Goal: Task Accomplishment & Management: Use online tool/utility

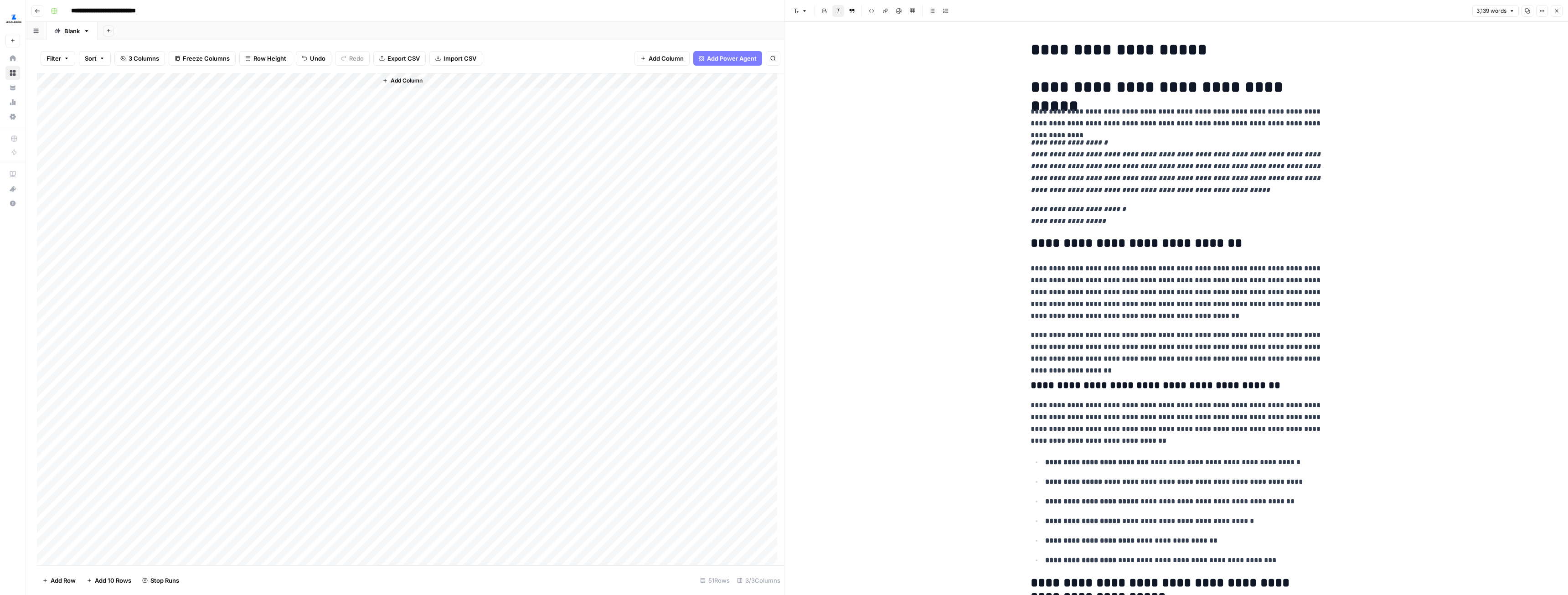
scroll to position [6658, 0]
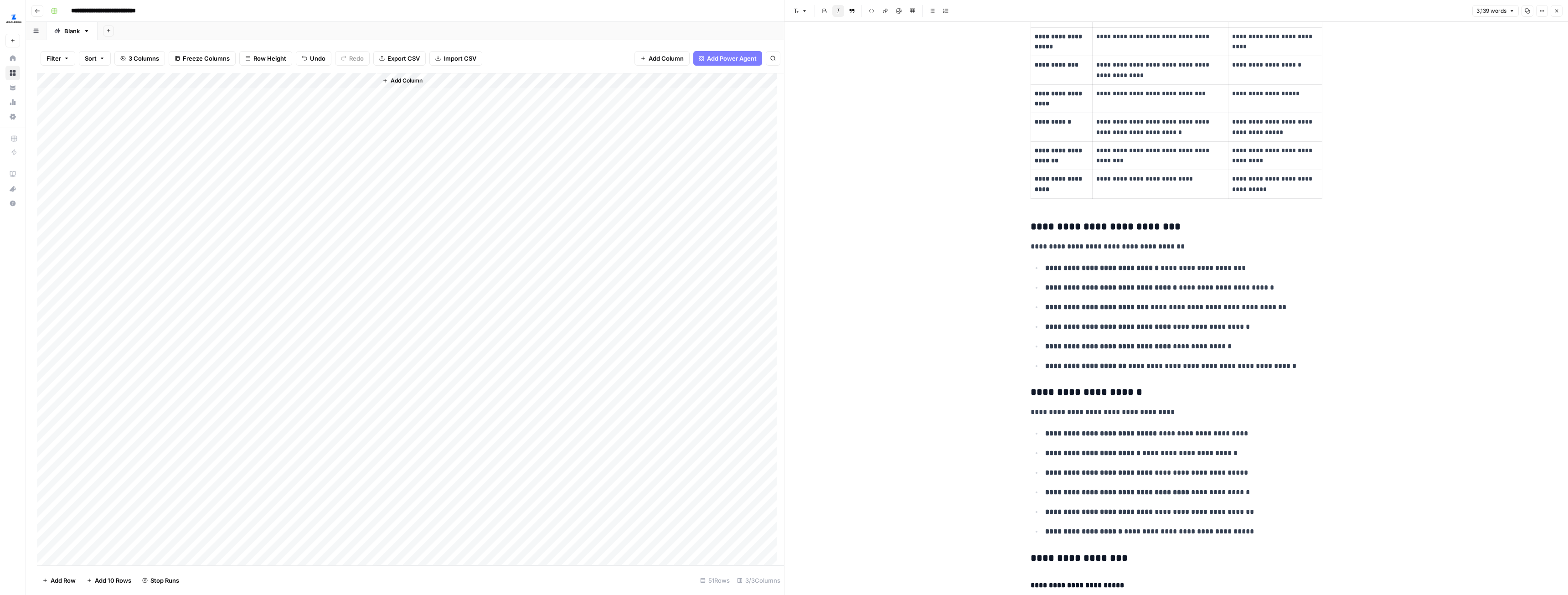
click at [261, 81] on div "Add Column" at bounding box center [410, 319] width 747 height 493
click at [242, 174] on span "Edit Workflow" at bounding box center [257, 170] width 80 height 9
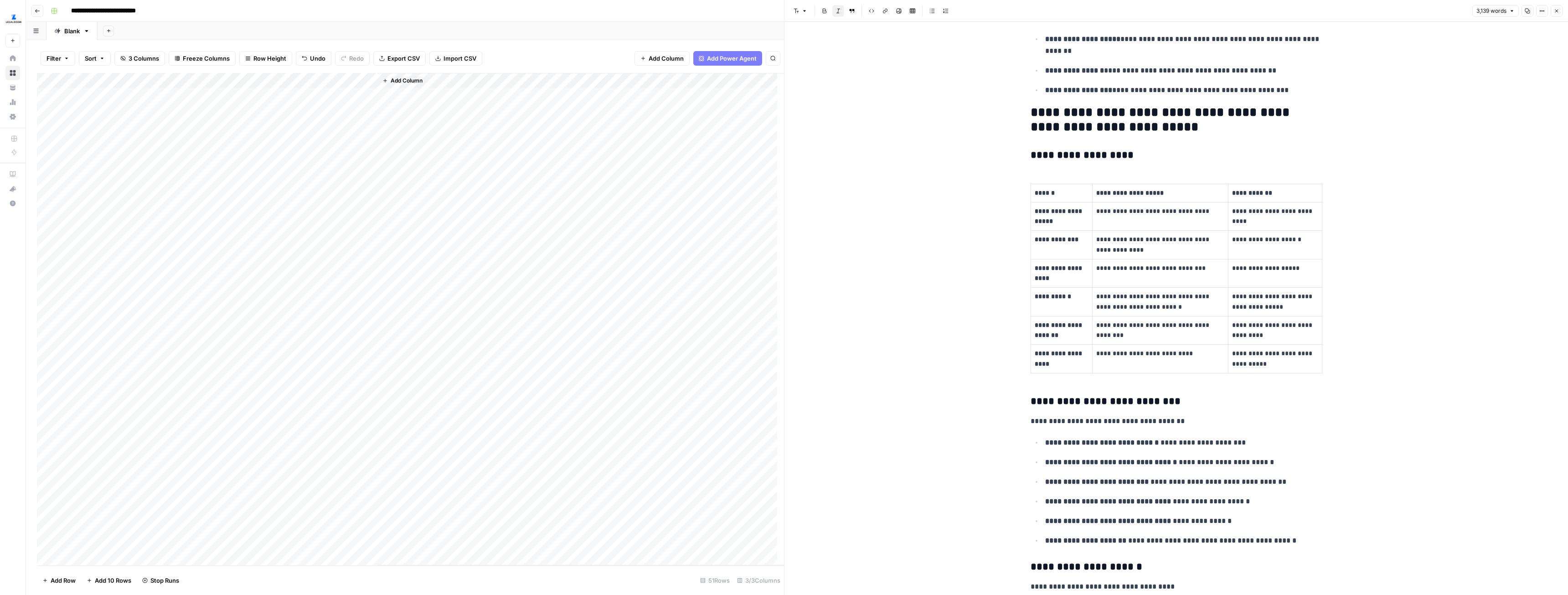
scroll to position [6293, 0]
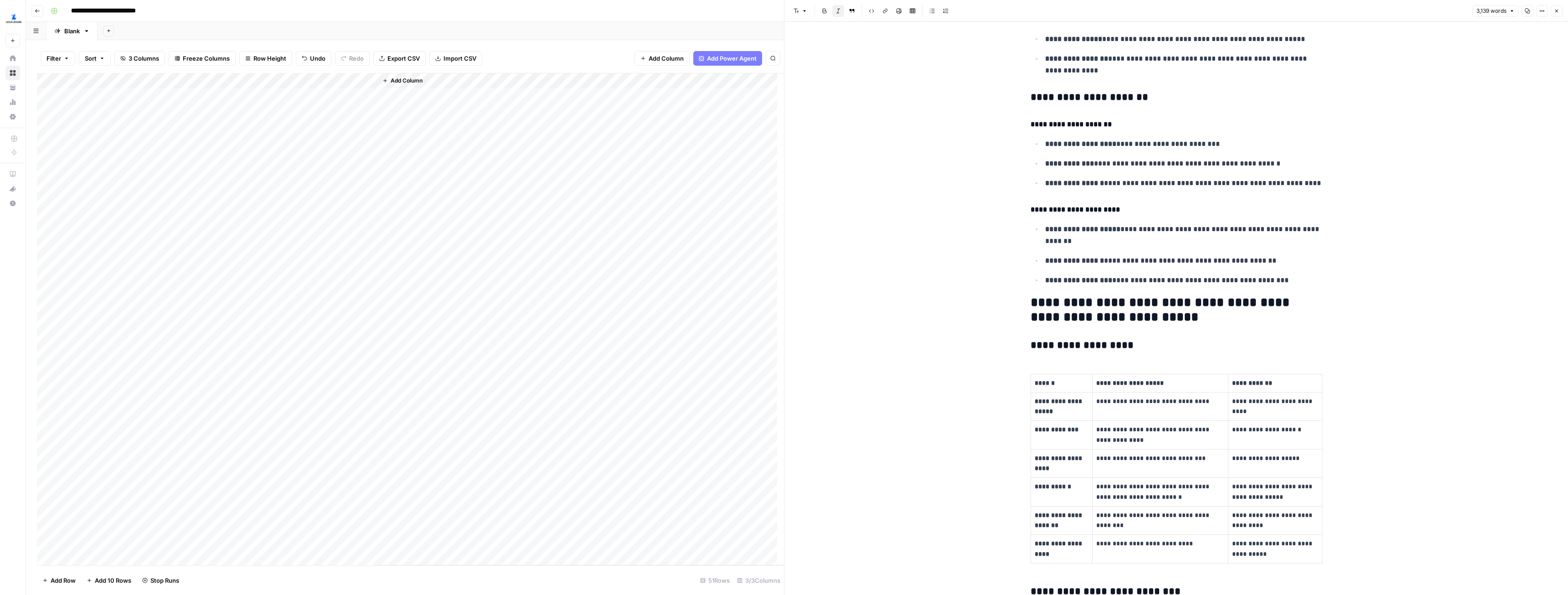
click at [237, 81] on div "Add Column" at bounding box center [410, 319] width 747 height 493
click at [253, 155] on span "Configure Inputs" at bounding box center [257, 157] width 80 height 9
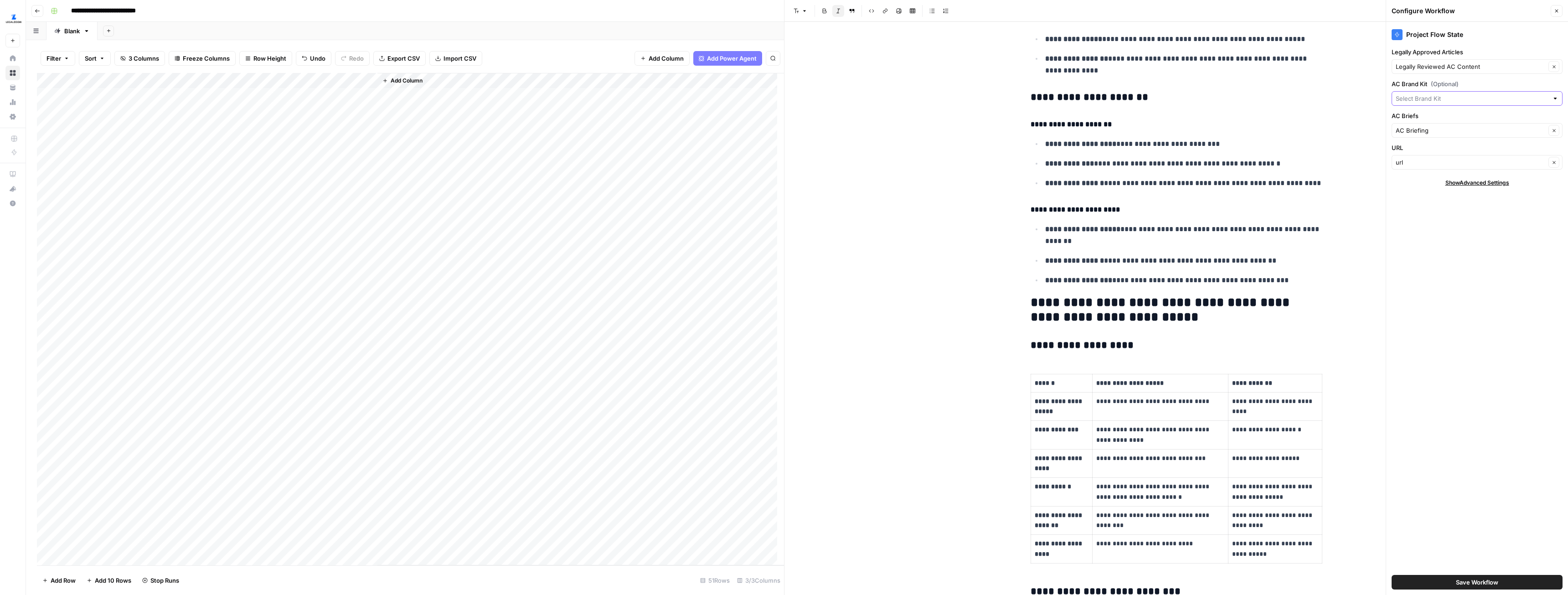
click at [1467, 100] on input "AC Brand Kit (Optional)" at bounding box center [1472, 98] width 153 height 9
click at [1451, 124] on button "LegalZoom - State LLC" at bounding box center [1477, 119] width 163 height 13
type input "LegalZoom - State LLC"
click at [284, 95] on div "Add Column" at bounding box center [410, 319] width 747 height 493
click at [231, 95] on div "Add Column" at bounding box center [410, 319] width 747 height 493
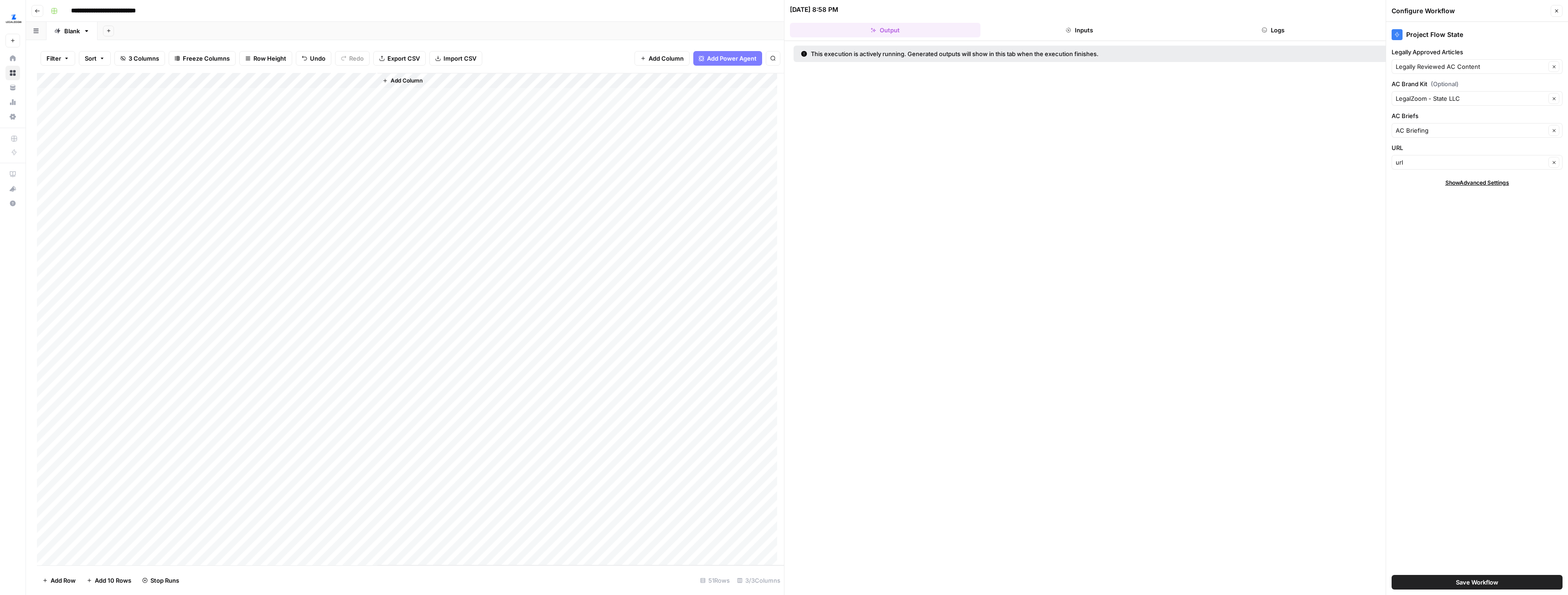
click at [1280, 15] on div "08/25/25 at 8:58 PM Close" at bounding box center [1176, 9] width 772 height 12
click at [1283, 31] on button "Logs" at bounding box center [1273, 30] width 191 height 15
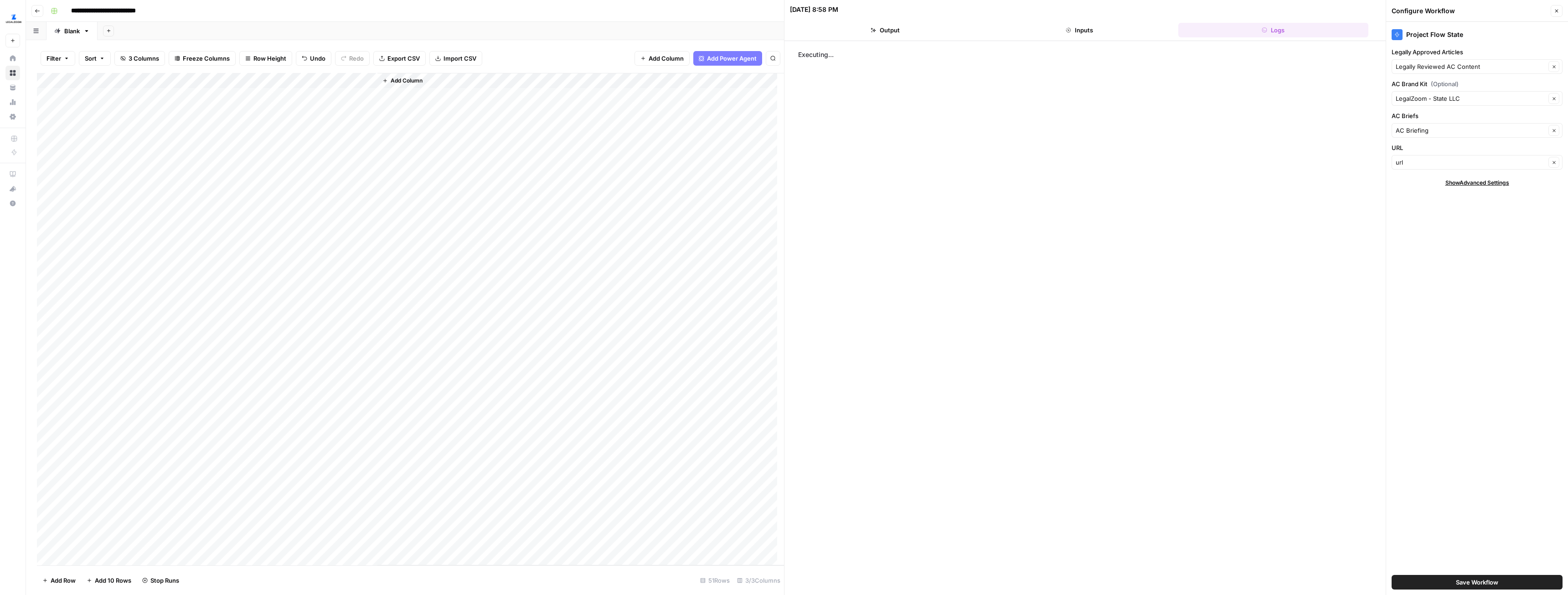
click at [883, 30] on button "Output" at bounding box center [885, 30] width 191 height 15
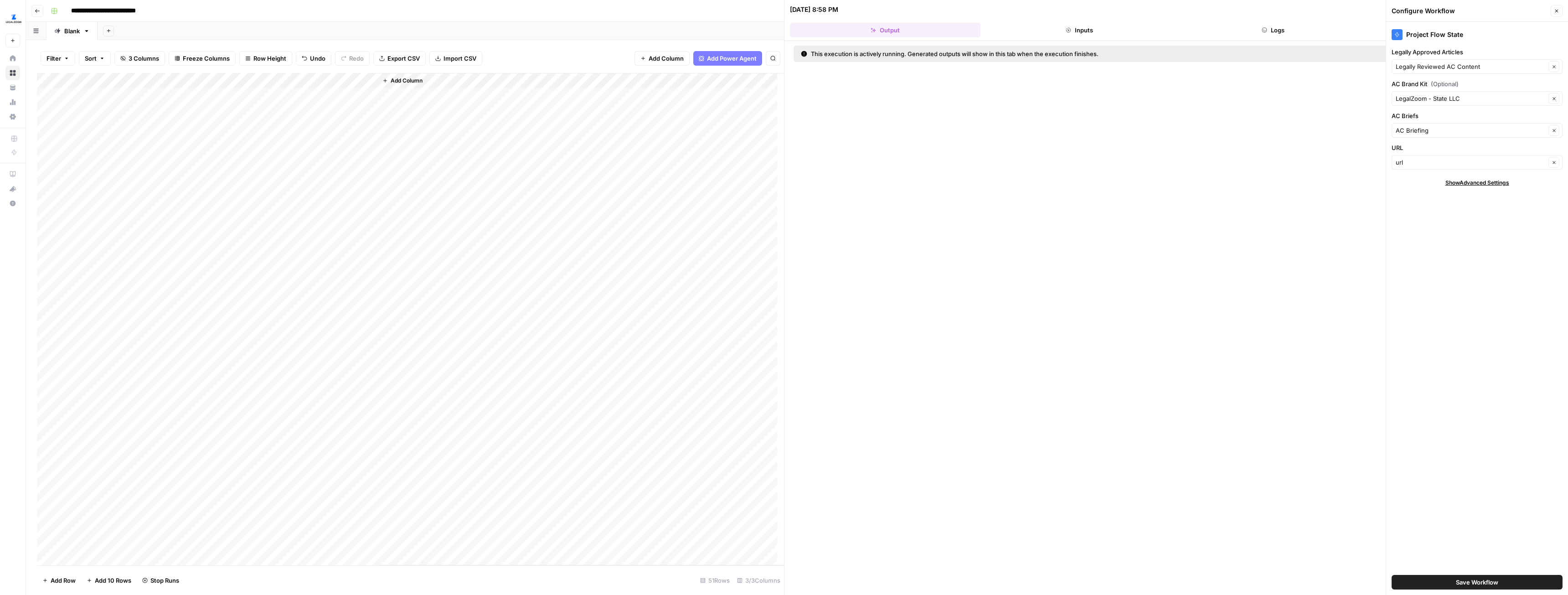
click at [1257, 32] on button "Logs" at bounding box center [1273, 30] width 191 height 15
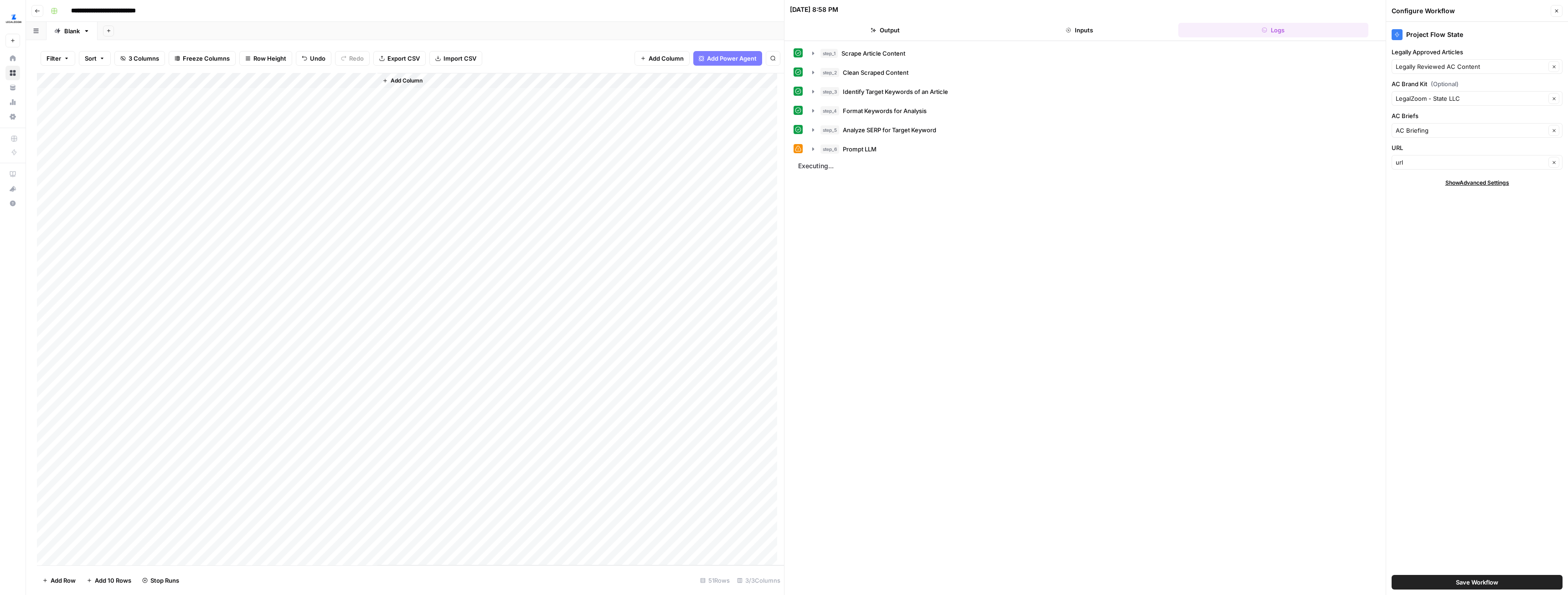
click at [1552, 9] on button "Close" at bounding box center [1556, 10] width 12 height 12
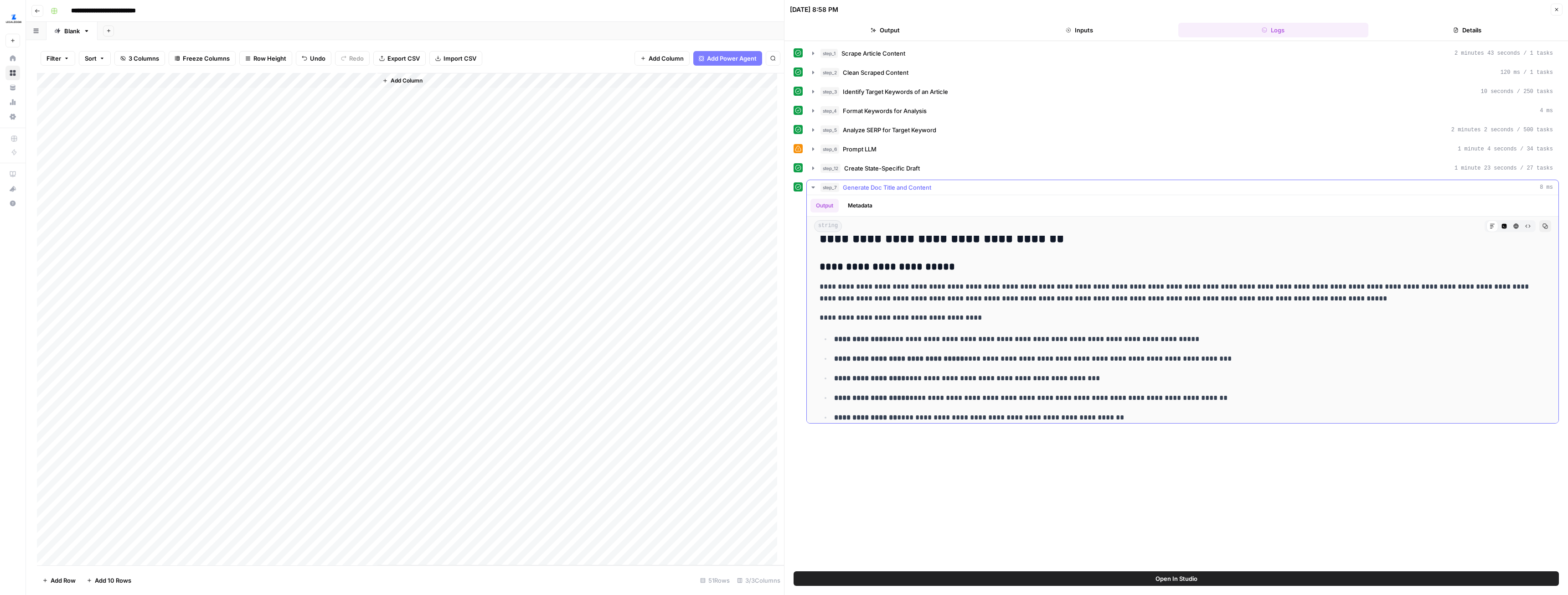
scroll to position [228, 0]
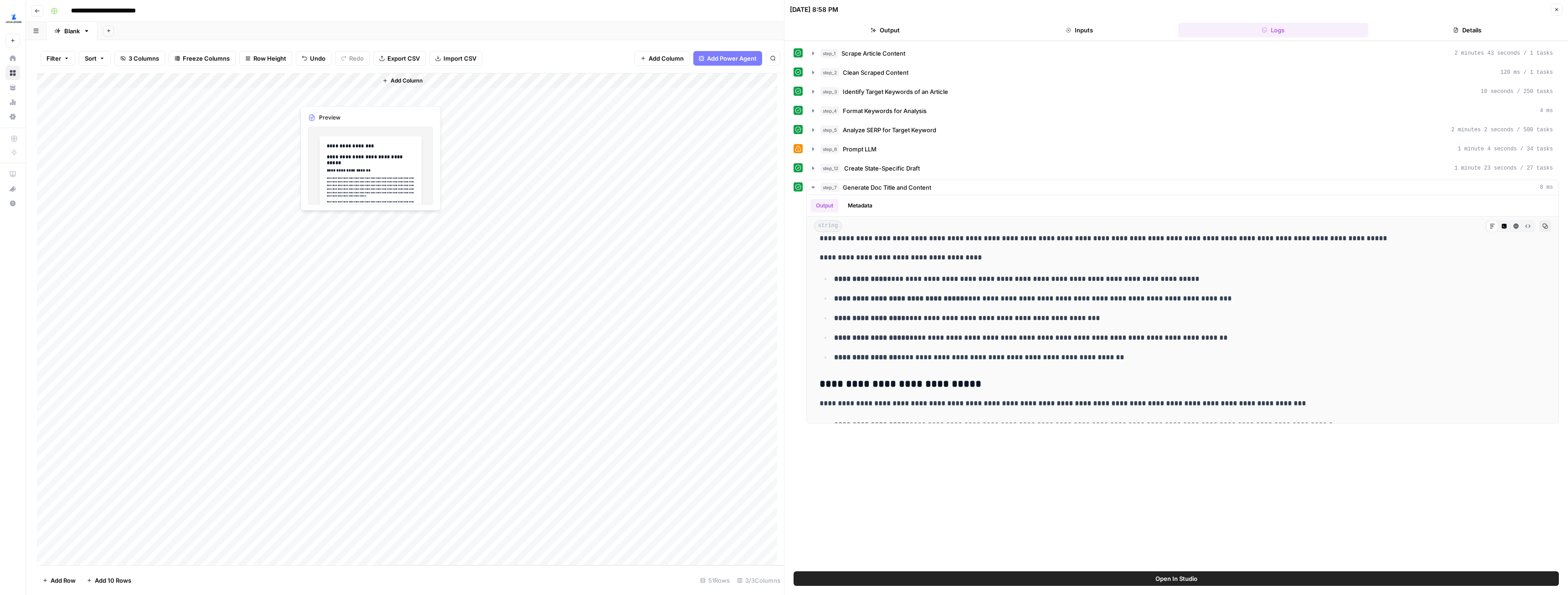
click at [327, 94] on div "Add Column" at bounding box center [410, 319] width 747 height 493
drag, startPoint x: 1555, startPoint y: 12, endPoint x: 1520, endPoint y: 18, distance: 35.5
click at [1555, 12] on button "Close" at bounding box center [1556, 9] width 12 height 12
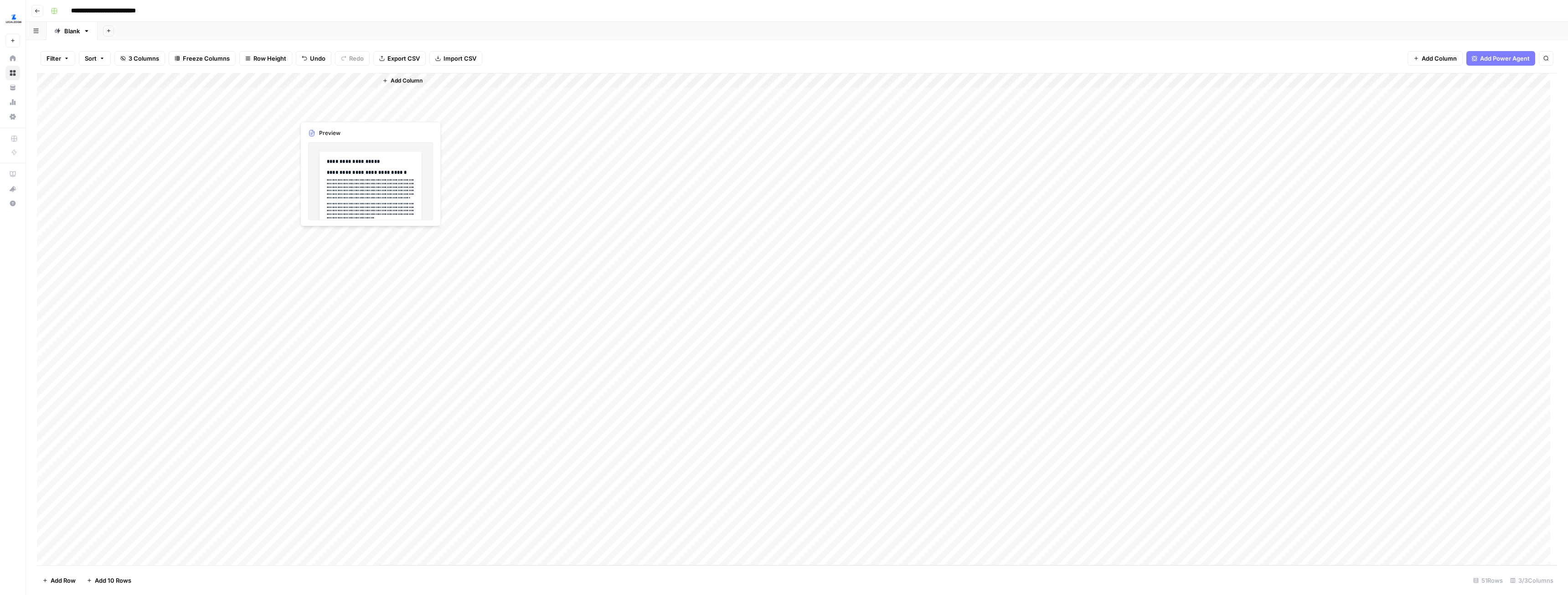
click at [317, 97] on div "Add Column" at bounding box center [797, 319] width 1520 height 493
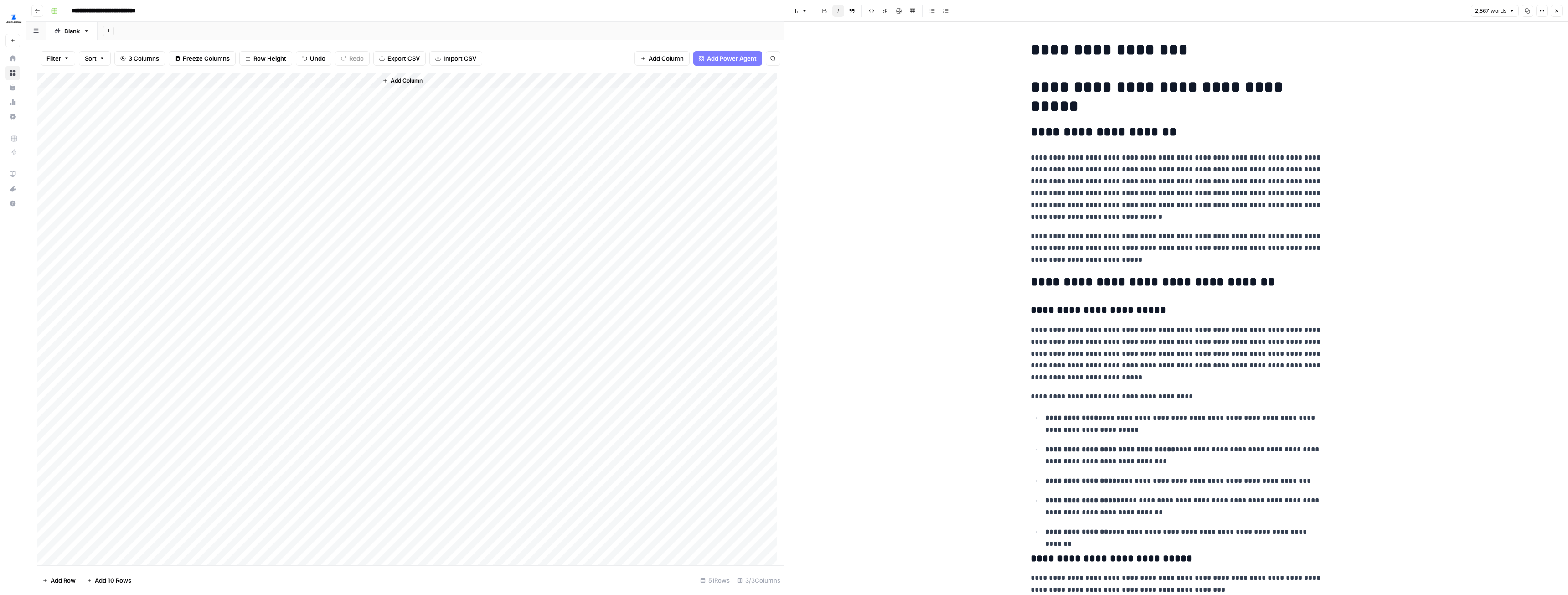
click at [315, 111] on div "Add Column" at bounding box center [410, 319] width 747 height 493
click at [327, 113] on div "Add Column" at bounding box center [410, 319] width 747 height 493
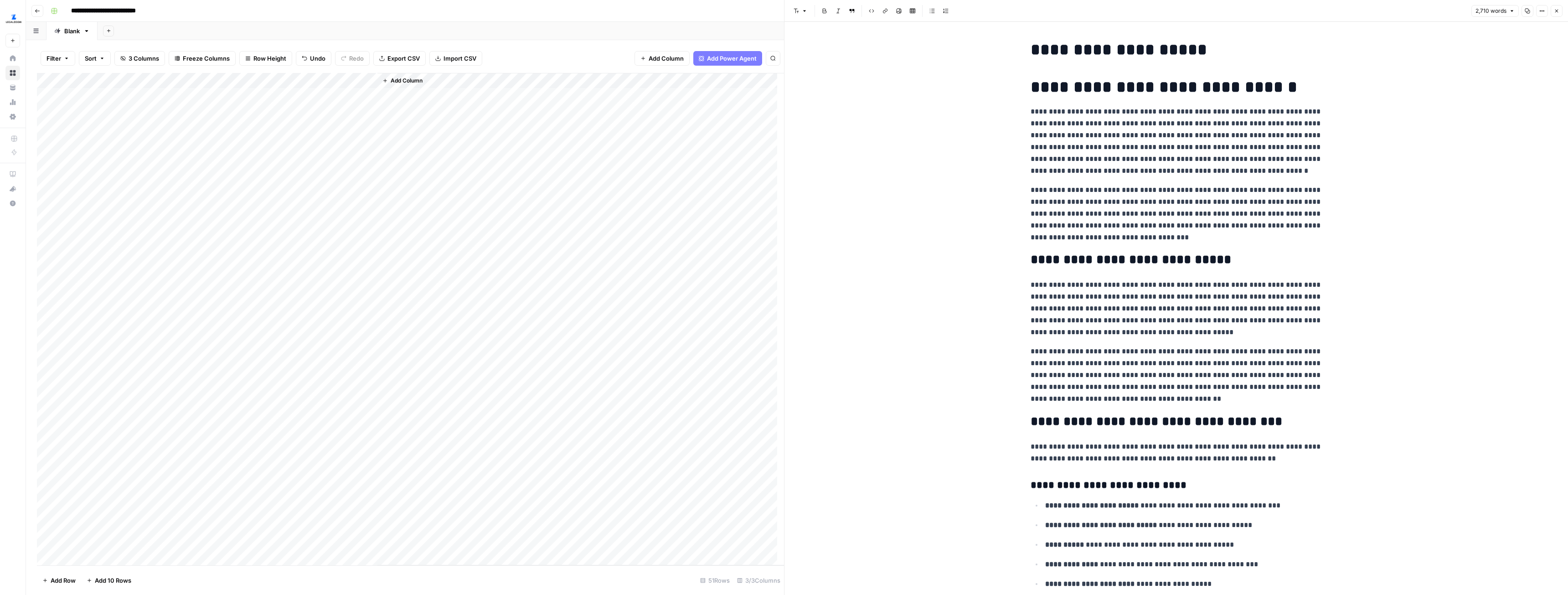
click at [327, 130] on div "Add Column" at bounding box center [410, 319] width 747 height 493
click at [326, 128] on div "Add Column" at bounding box center [410, 319] width 747 height 493
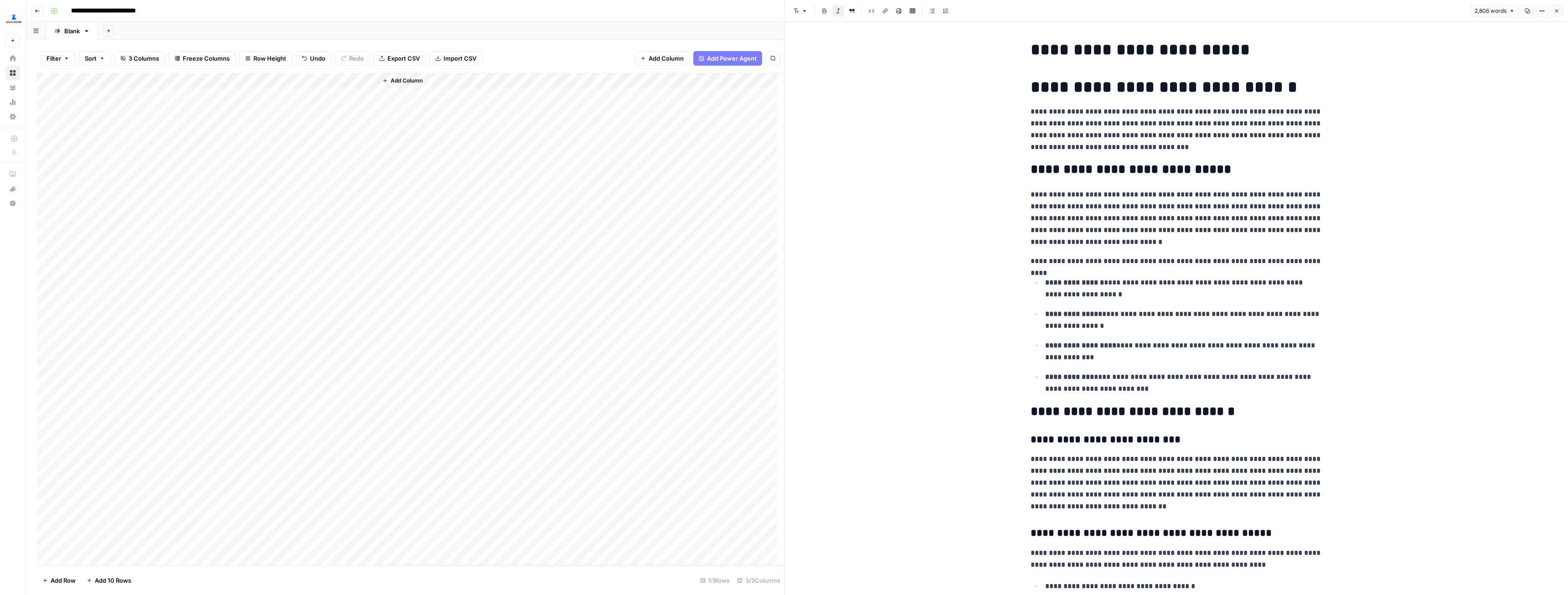
click at [329, 141] on div "Add Column" at bounding box center [410, 319] width 747 height 493
click at [330, 141] on div "Add Column" at bounding box center [410, 319] width 747 height 493
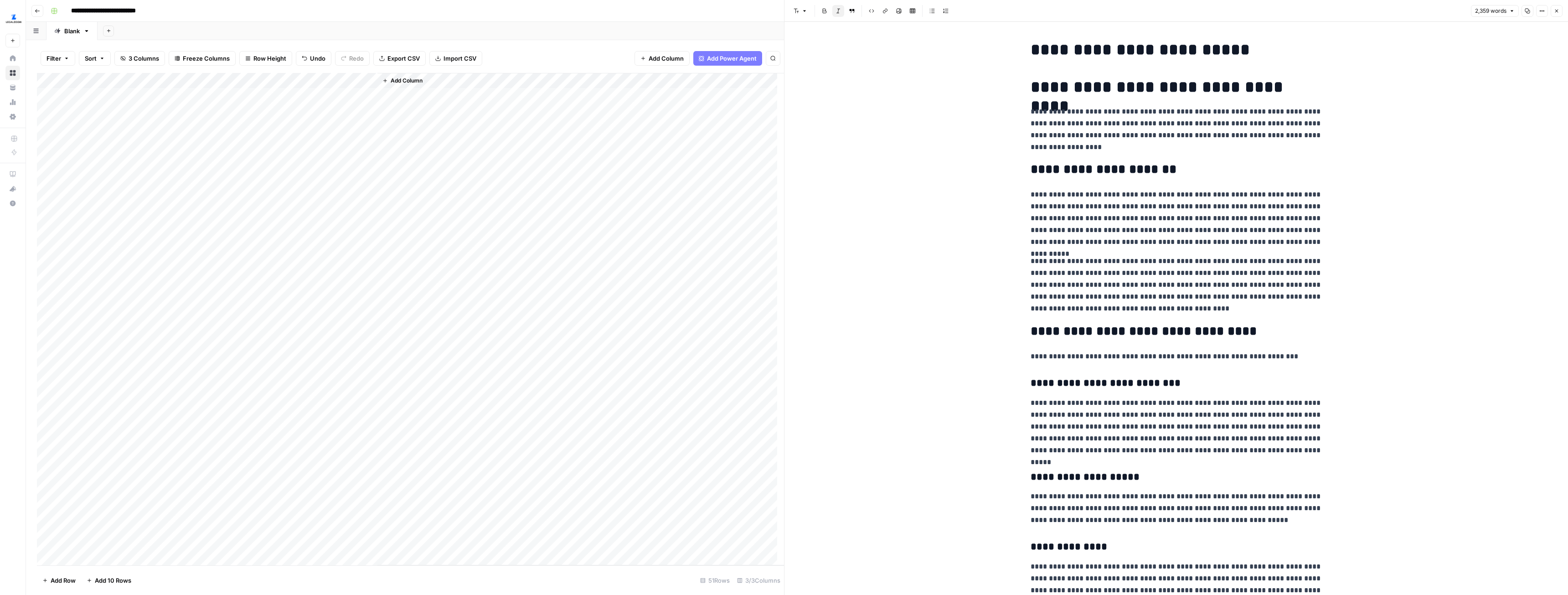
click at [328, 129] on div "Add Column" at bounding box center [410, 319] width 747 height 493
click at [328, 124] on div "Add Column" at bounding box center [410, 319] width 747 height 493
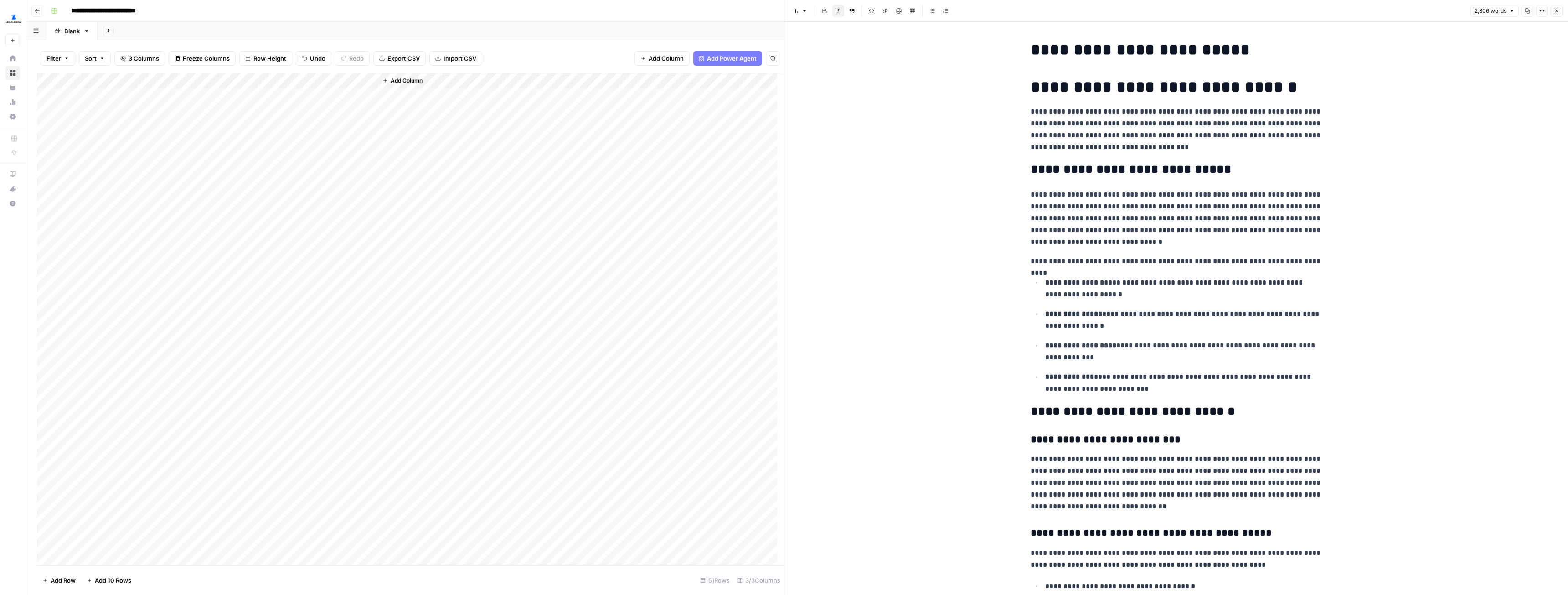
click at [330, 166] on div "Add Column" at bounding box center [410, 319] width 747 height 493
click at [330, 170] on div "Add Column" at bounding box center [410, 319] width 747 height 493
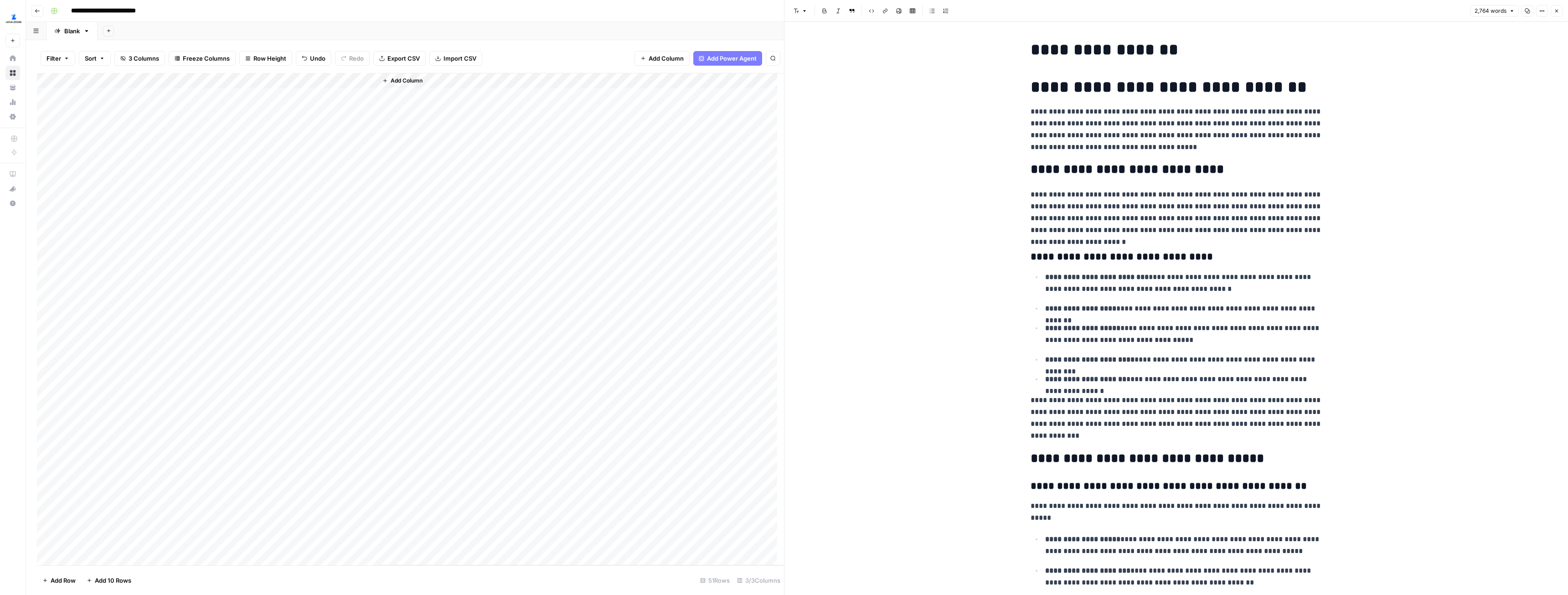
click at [325, 160] on div "Add Column" at bounding box center [410, 319] width 747 height 493
click at [326, 139] on div "Add Column" at bounding box center [410, 319] width 747 height 493
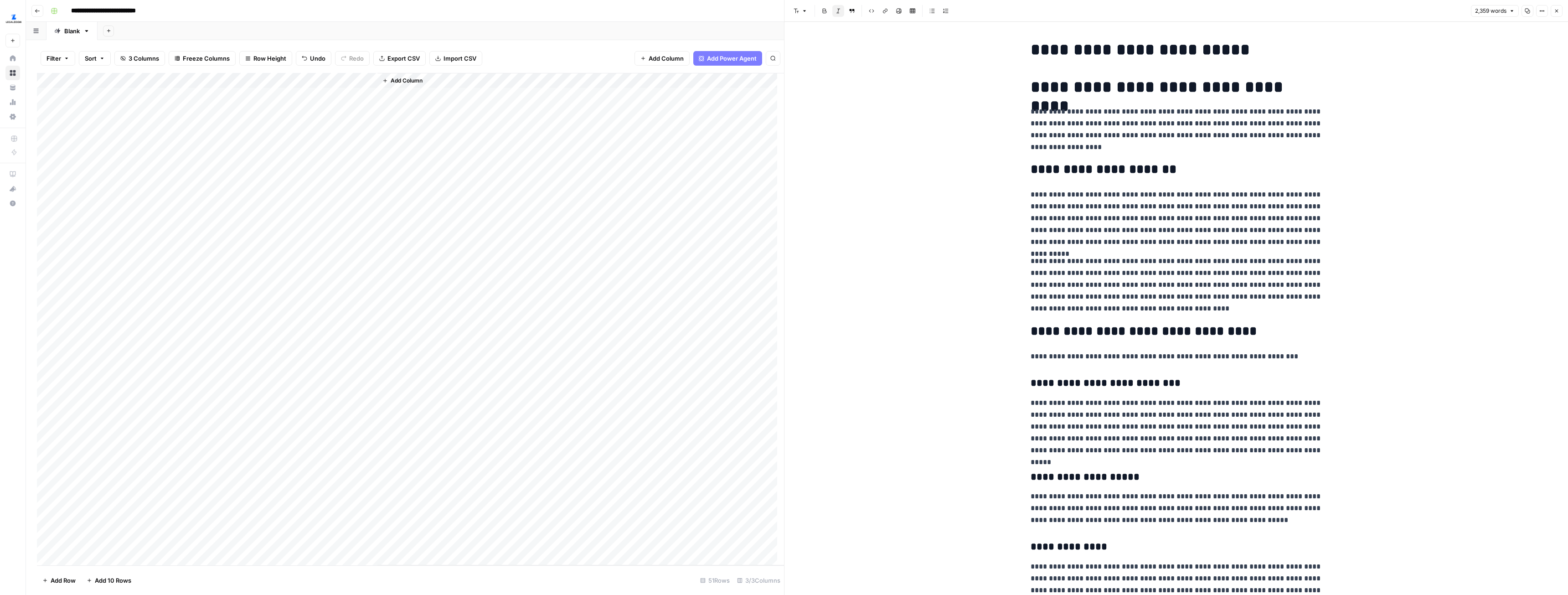
click at [337, 209] on div "Add Column" at bounding box center [410, 319] width 747 height 493
click at [335, 204] on div "Add Column" at bounding box center [410, 319] width 747 height 493
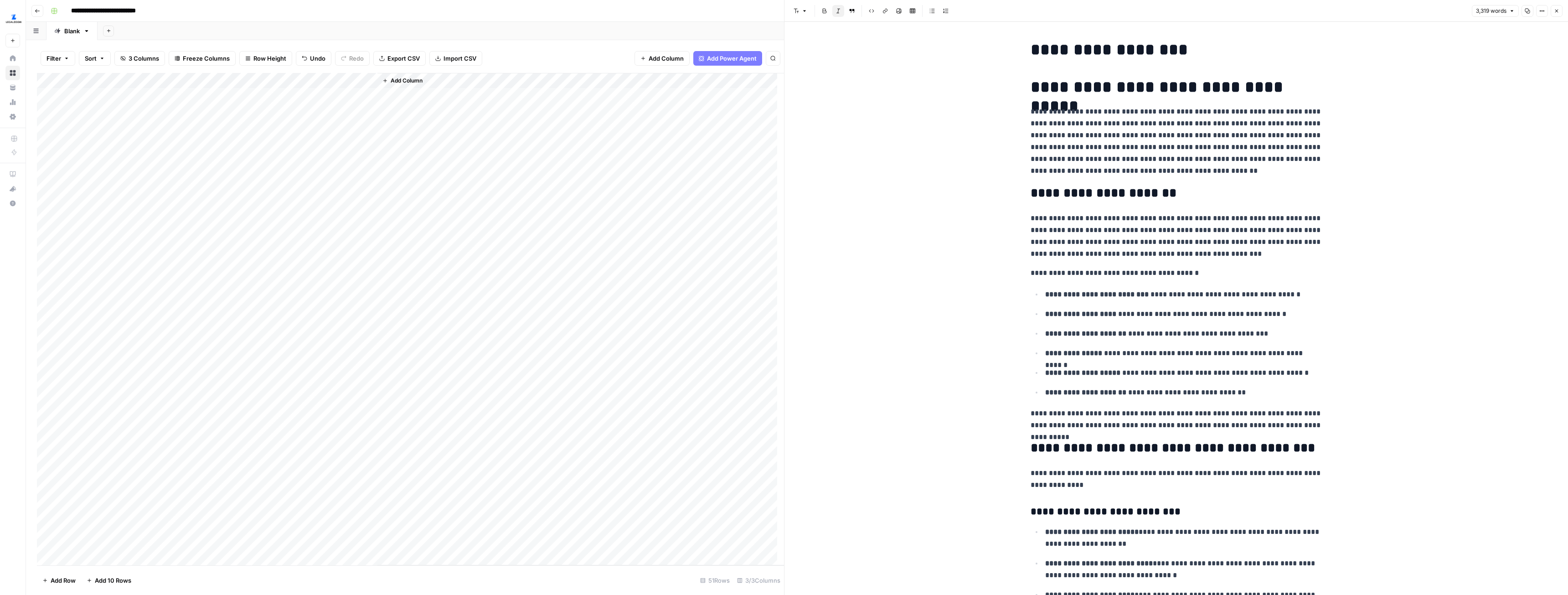
click at [334, 126] on div "Add Column" at bounding box center [410, 319] width 747 height 493
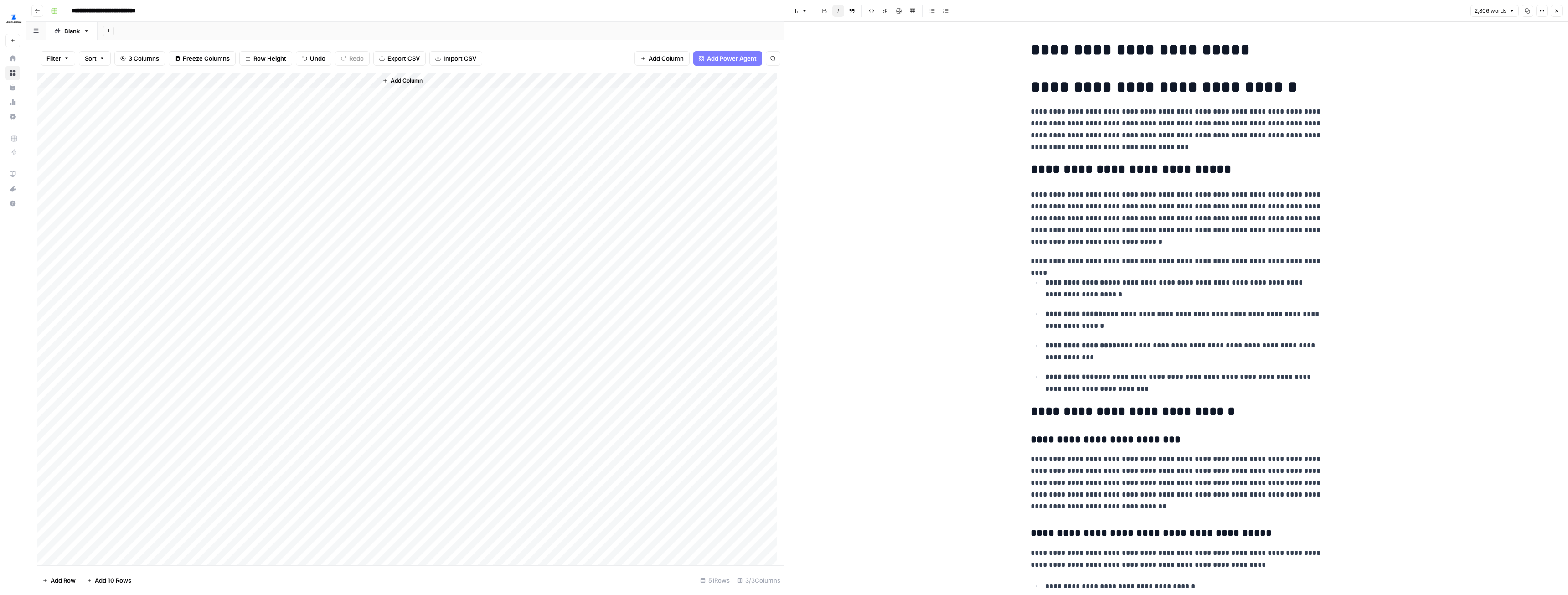
click at [337, 349] on div "Add Column" at bounding box center [410, 319] width 747 height 493
click at [335, 348] on div "Add Column" at bounding box center [410, 319] width 747 height 493
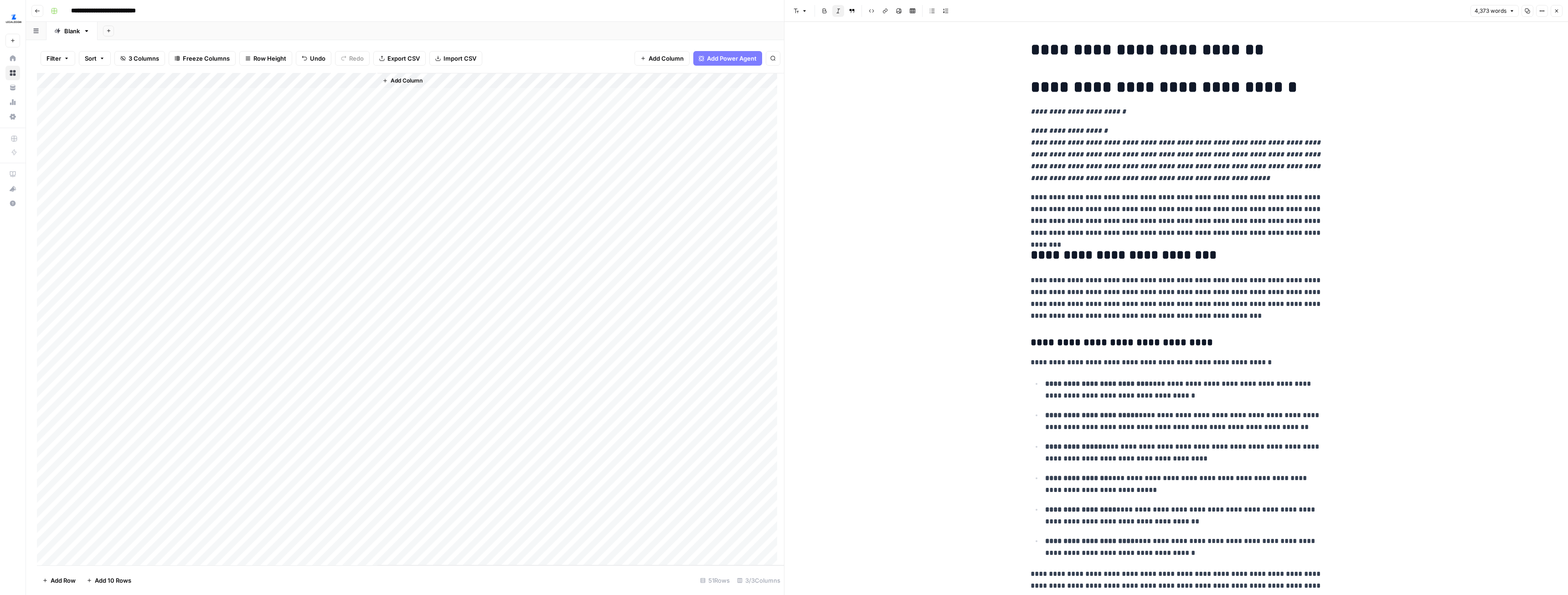
click at [338, 406] on div "Add Column" at bounding box center [410, 319] width 747 height 493
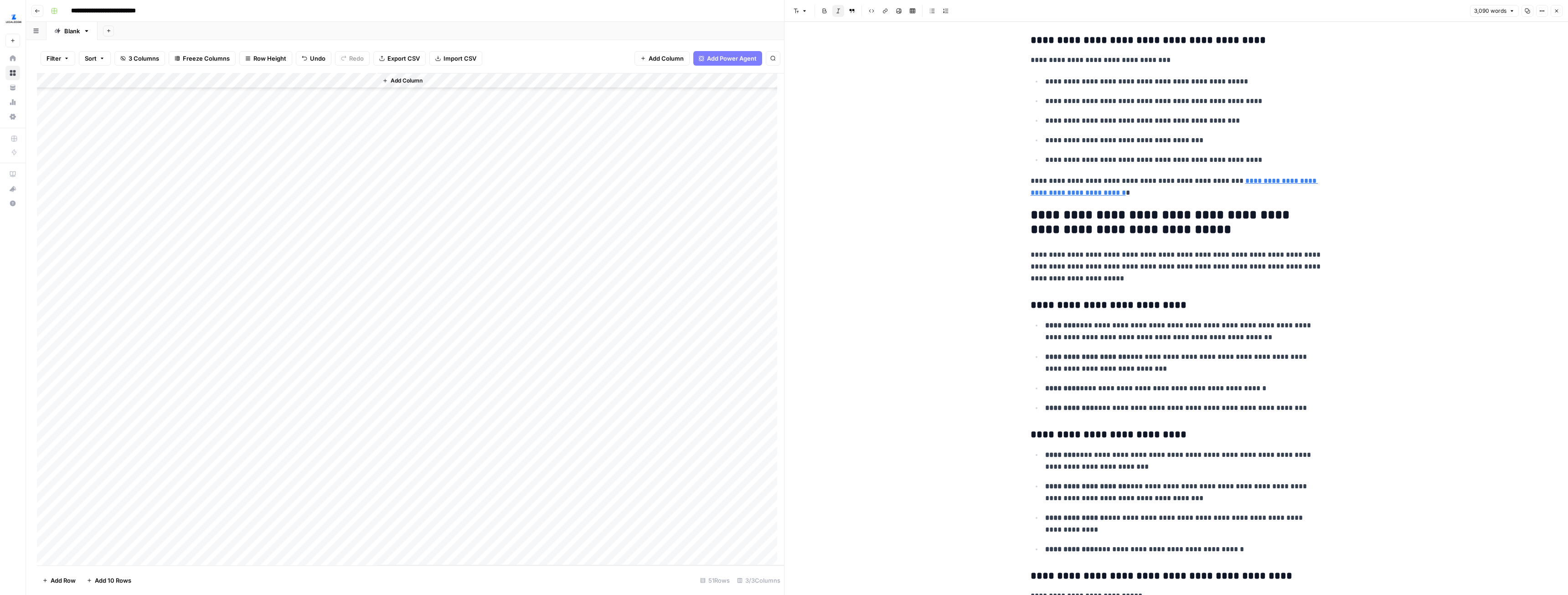
scroll to position [328, 0]
click at [317, 432] on div "Add Column" at bounding box center [410, 319] width 747 height 493
click at [141, 435] on div "Add Column" at bounding box center [410, 319] width 747 height 493
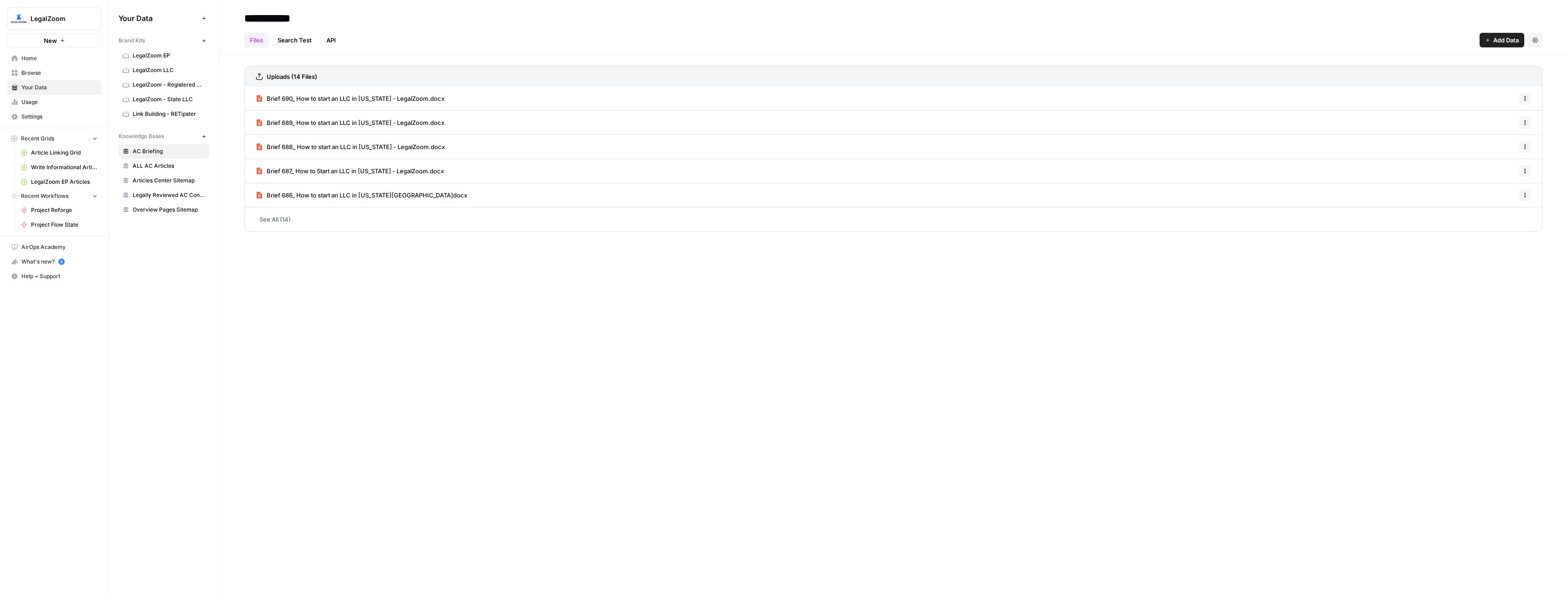
click at [43, 106] on link "Usage" at bounding box center [54, 102] width 94 height 15
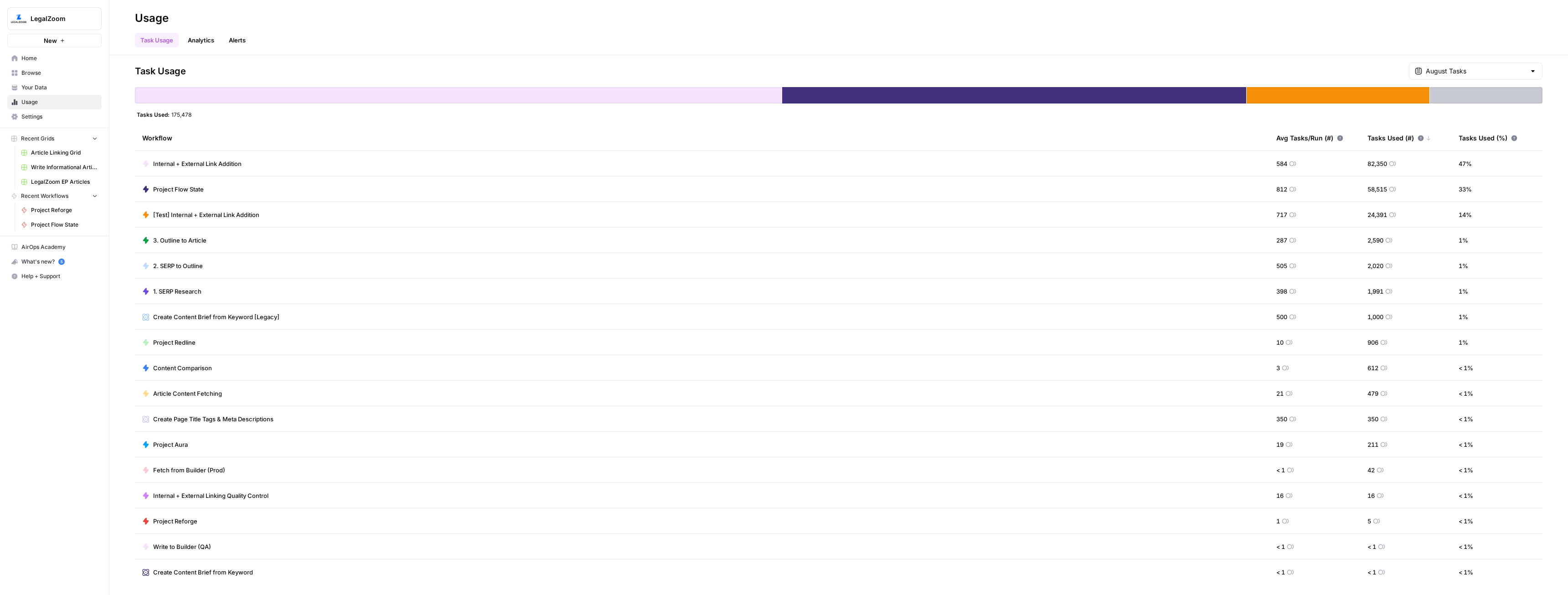
click at [1478, 76] on div "August Tasks" at bounding box center [1475, 71] width 133 height 17
type input "August Tasks"
click at [1380, 66] on div "Task Usage August Tasks" at bounding box center [839, 71] width 1407 height 17
click at [209, 41] on link "Analytics" at bounding box center [201, 40] width 37 height 15
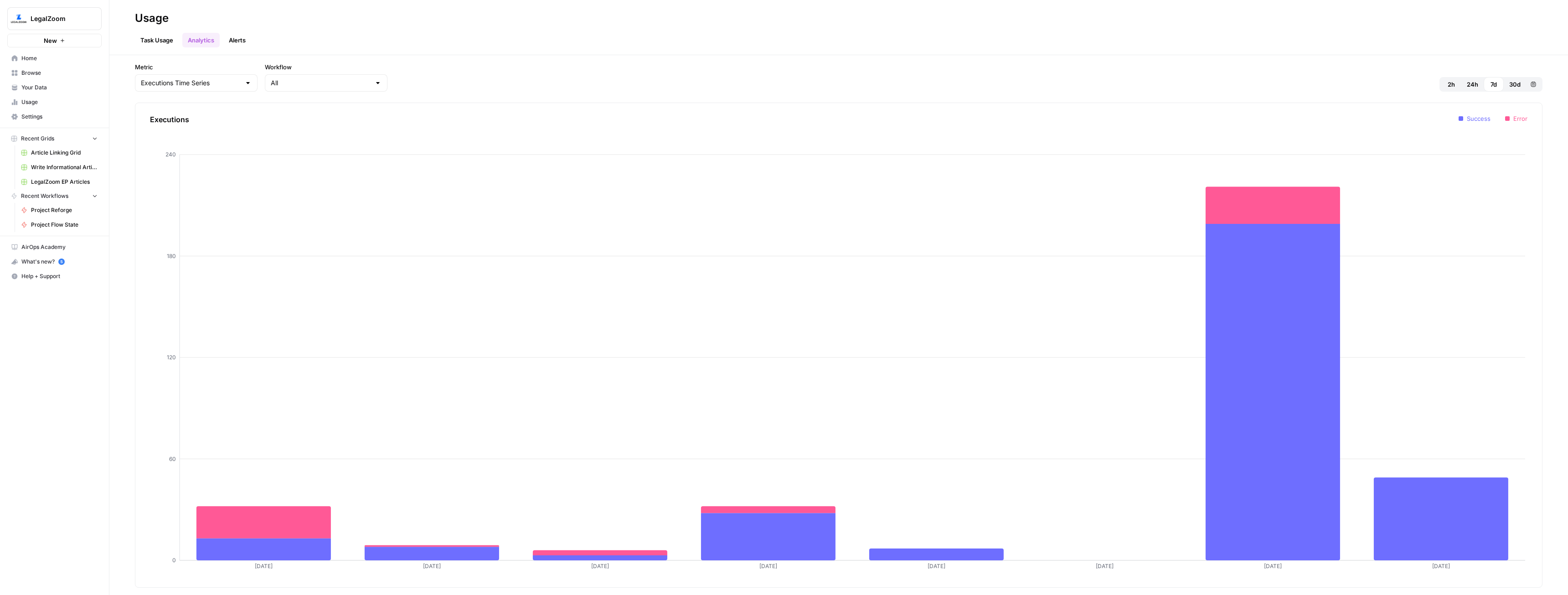
click at [240, 38] on link "Alerts" at bounding box center [237, 40] width 28 height 15
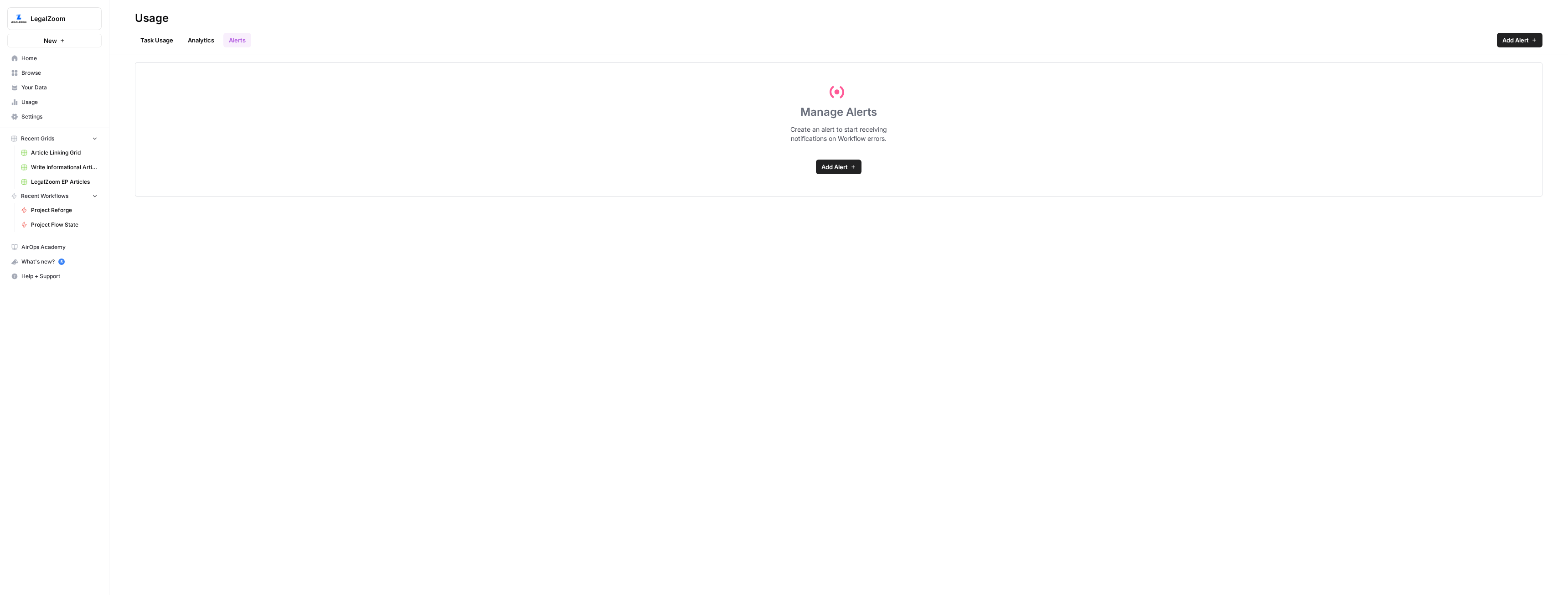
click at [211, 41] on link "Analytics" at bounding box center [201, 40] width 37 height 15
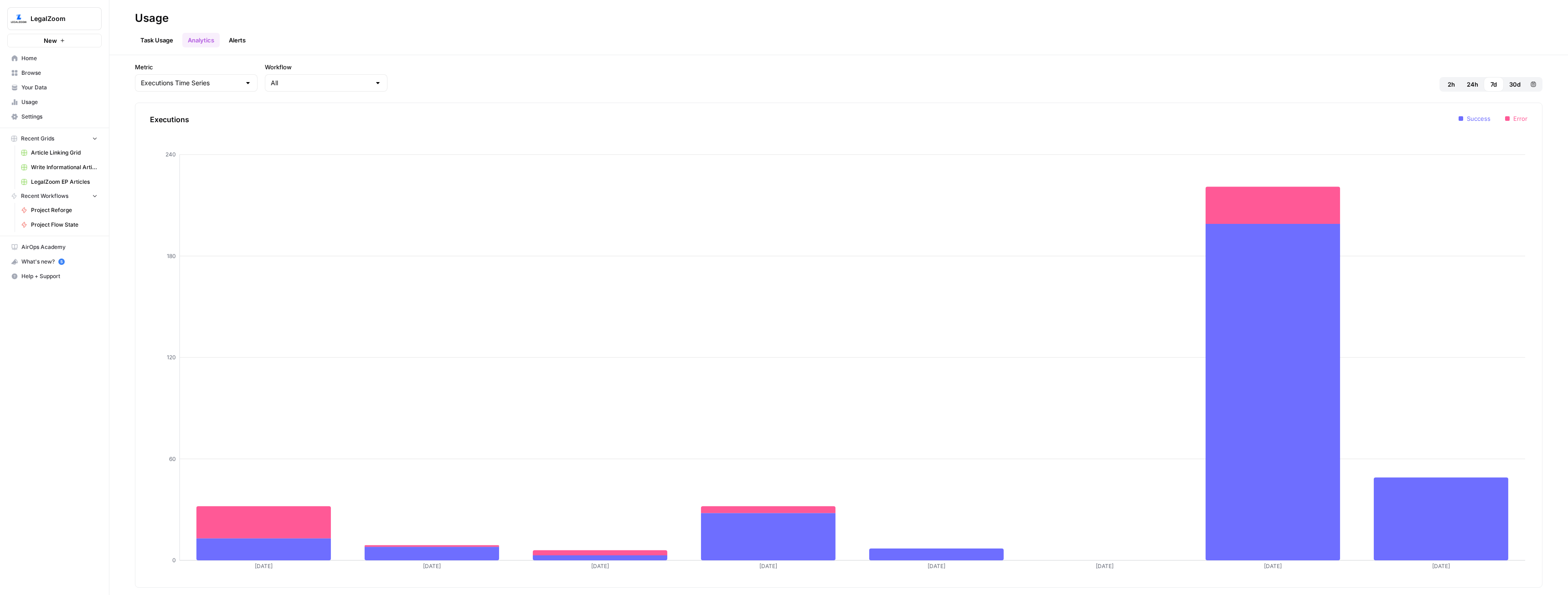
click at [163, 41] on link "Task Usage" at bounding box center [157, 40] width 44 height 15
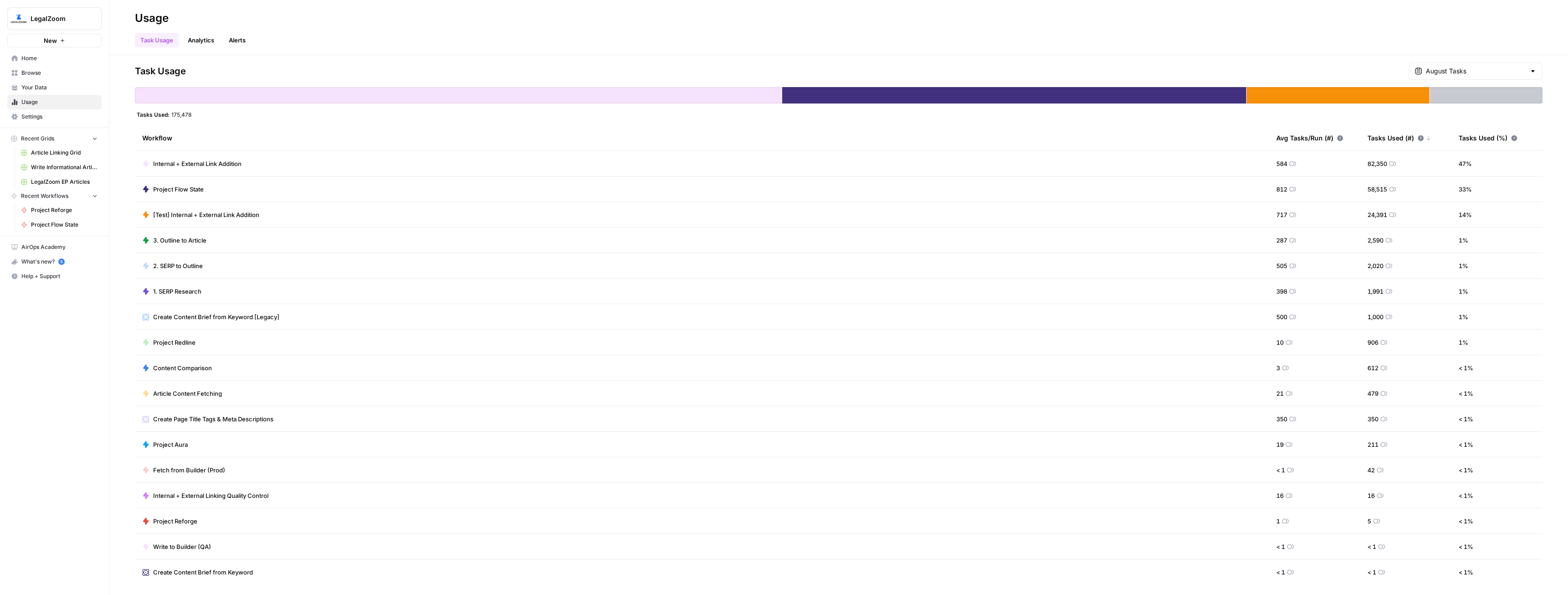
click at [30, 120] on span "Settings" at bounding box center [59, 116] width 76 height 8
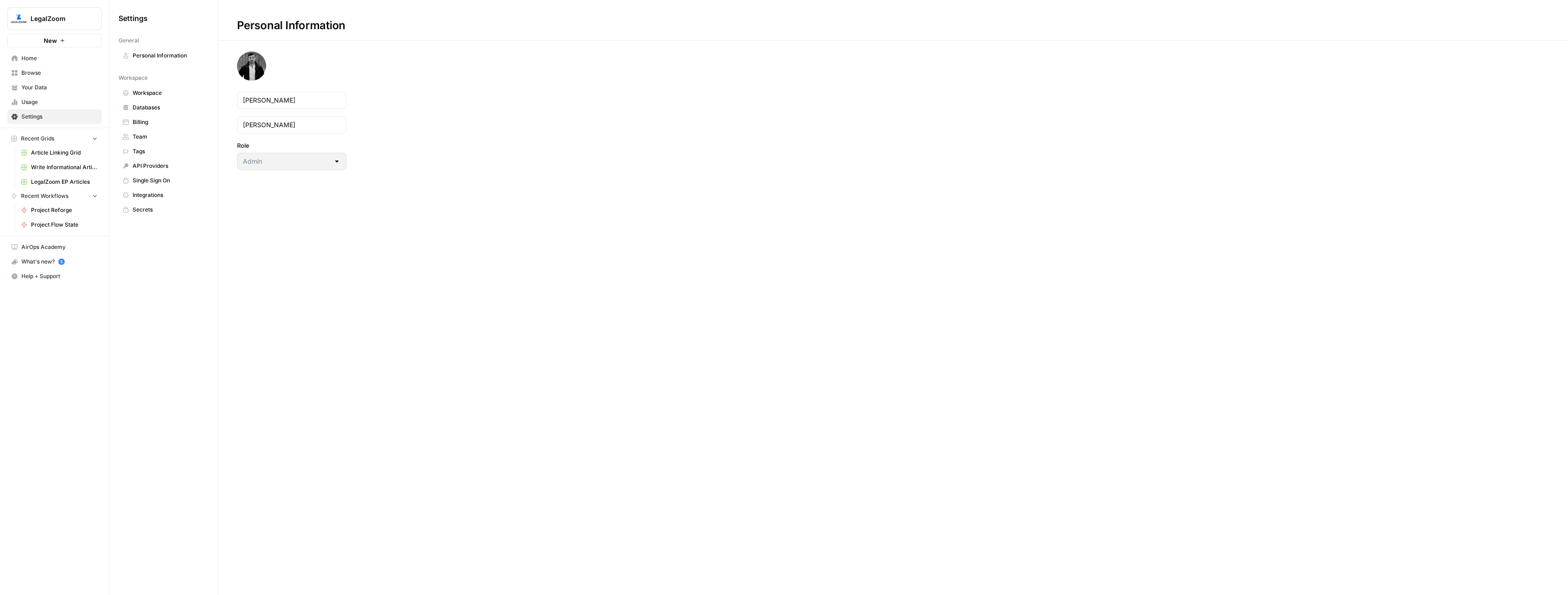
click at [138, 124] on span "Billing" at bounding box center [169, 122] width 72 height 8
